Goal: Task Accomplishment & Management: Complete application form

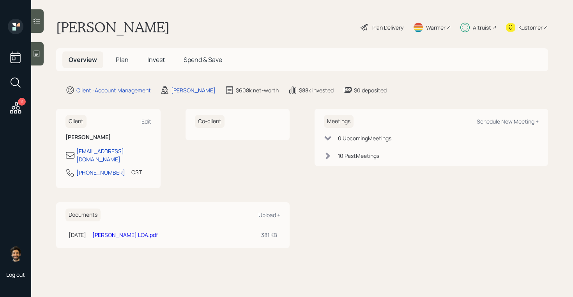
click at [145, 63] on h5 "Invest" at bounding box center [156, 59] width 30 height 17
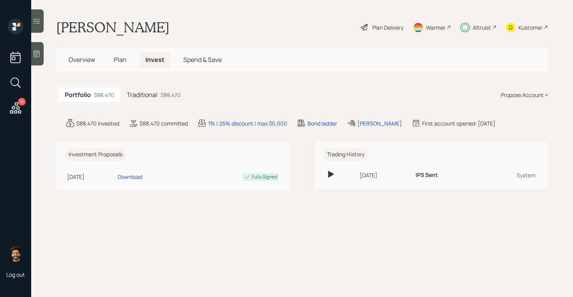
click at [147, 88] on div "Traditional $88,470" at bounding box center [153, 95] width 67 height 14
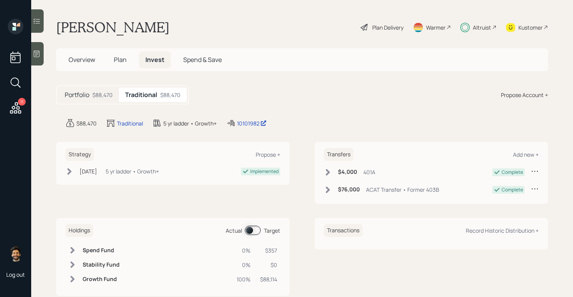
click at [126, 55] on span "Plan" at bounding box center [120, 59] width 13 height 9
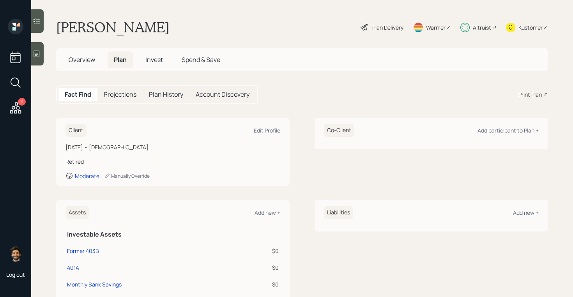
click at [84, 59] on span "Overview" at bounding box center [82, 59] width 26 height 9
